Goal: Navigation & Orientation: Find specific page/section

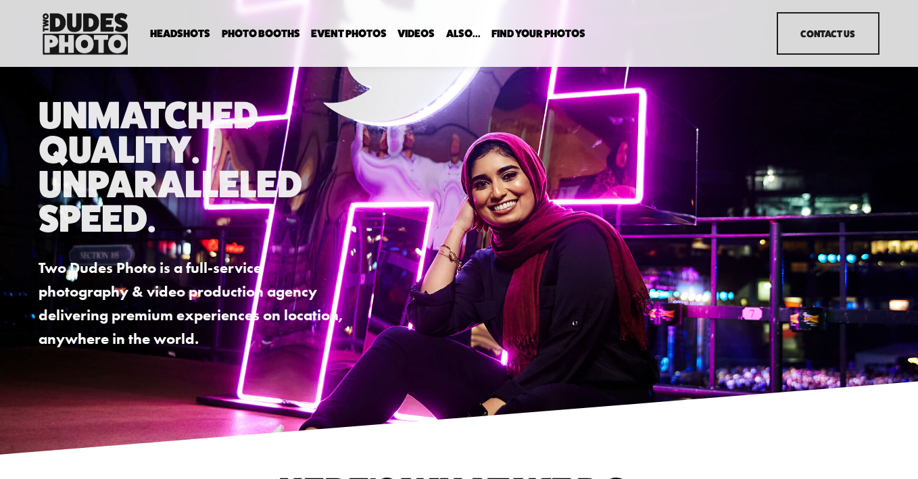
click at [0, 0] on span "Party Booth" at bounding box center [0, 0] width 0 height 0
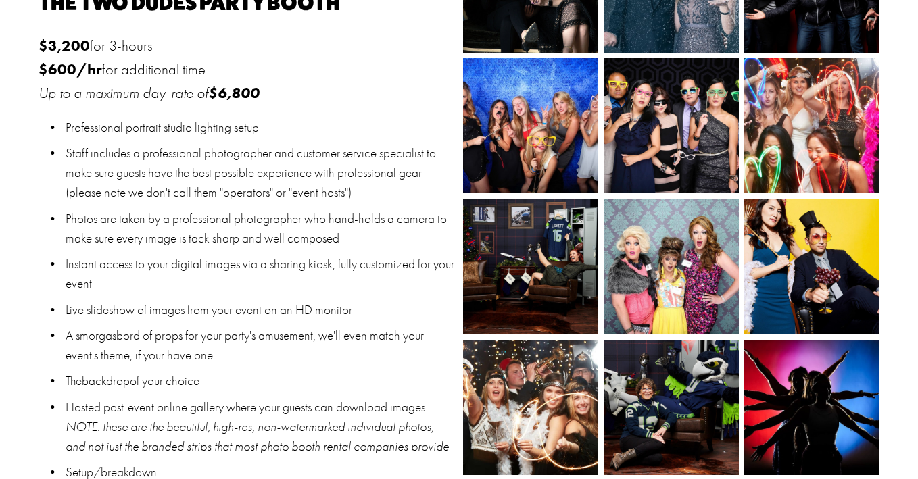
scroll to position [906, 0]
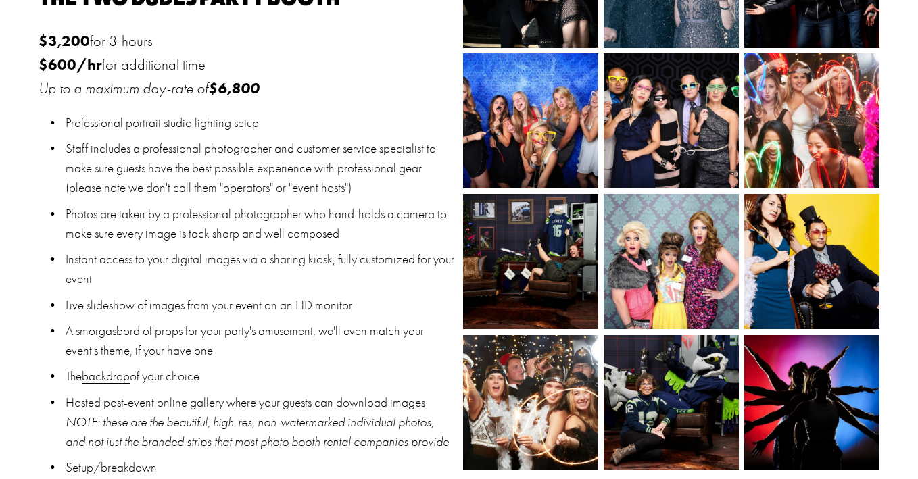
click at [112, 376] on link "backdrop" at bounding box center [106, 376] width 48 height 15
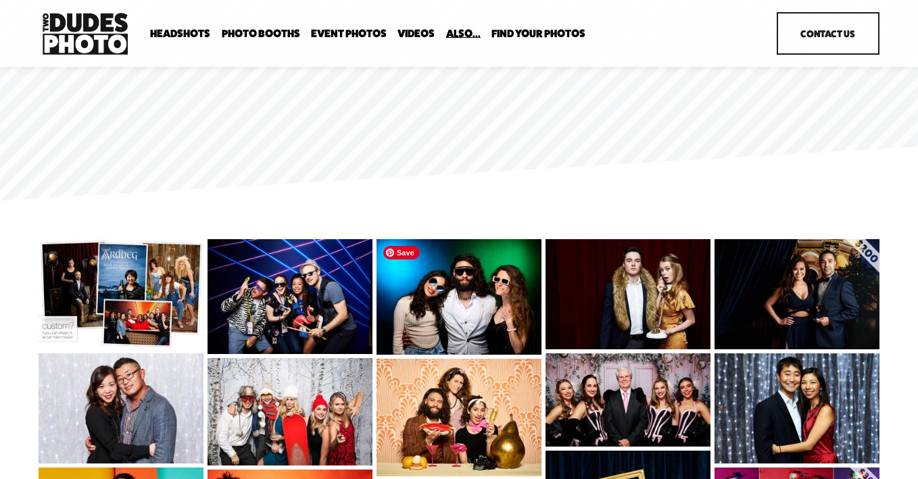
scroll to position [159, 0]
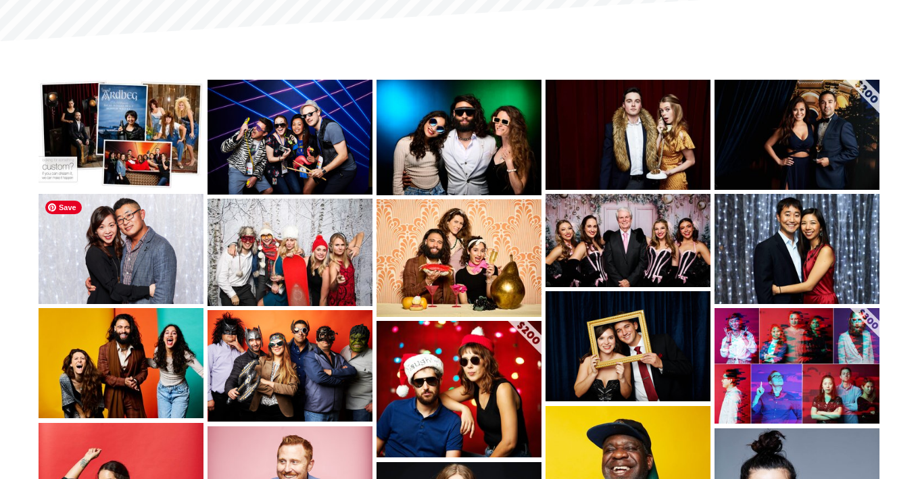
click at [174, 268] on img at bounding box center [121, 249] width 165 height 110
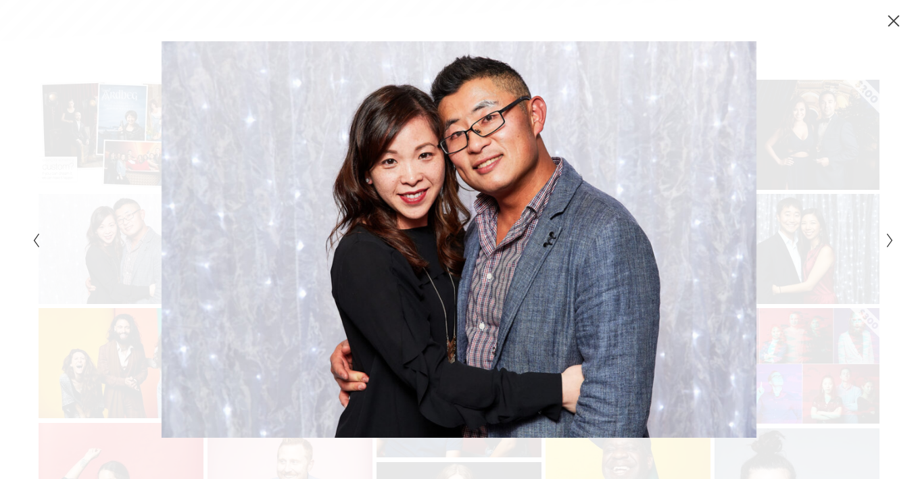
click at [894, 24] on icon "Close" at bounding box center [894, 21] width 14 height 14
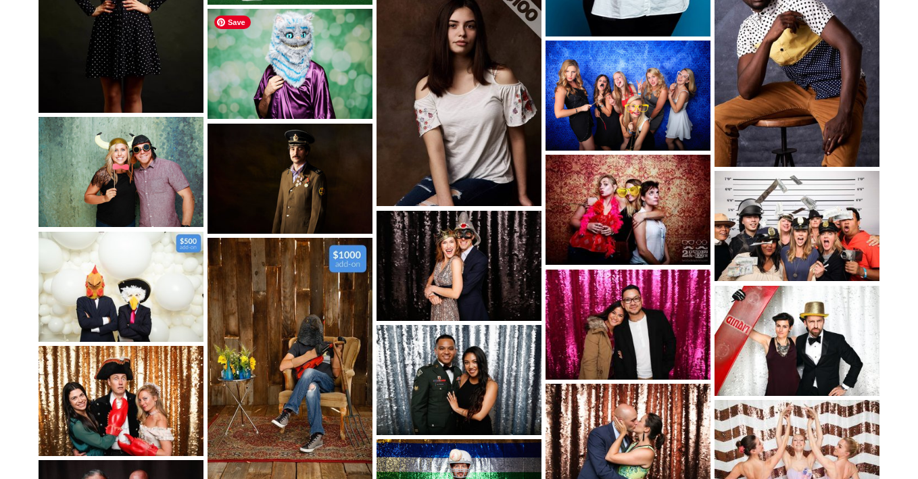
scroll to position [1016, 0]
